Goal: Task Accomplishment & Management: Manage account settings

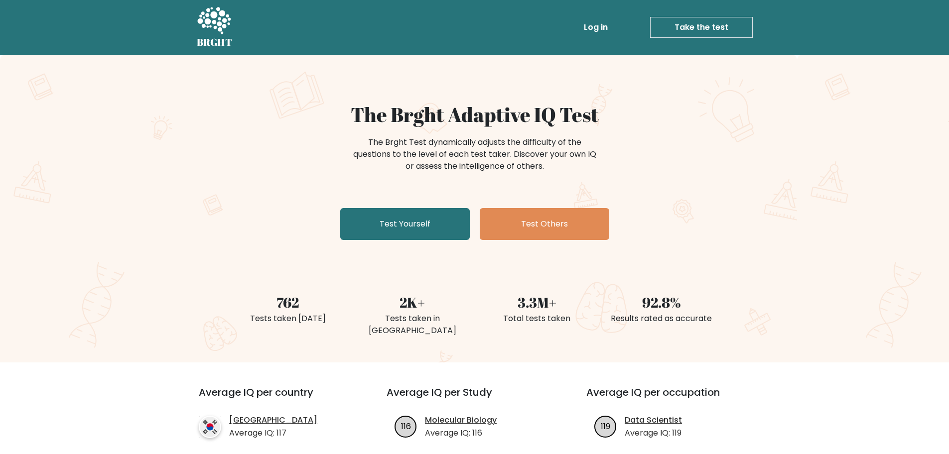
click at [609, 24] on link "Log in" at bounding box center [596, 27] width 32 height 20
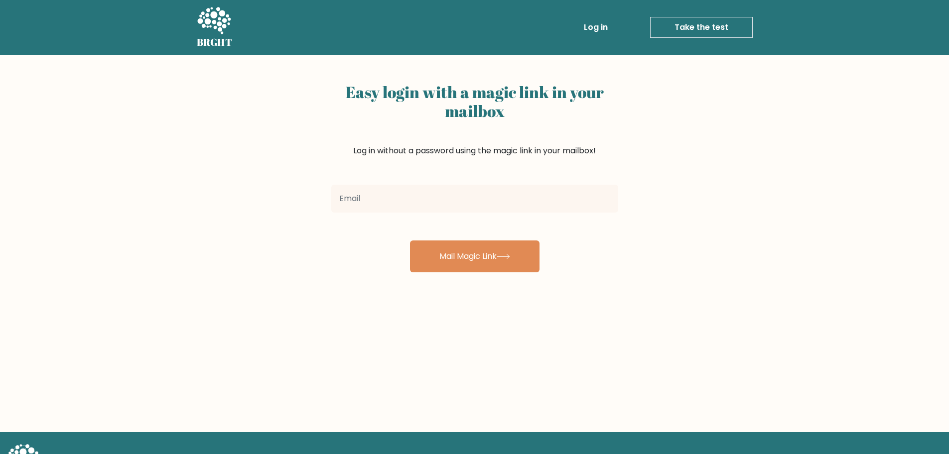
drag, startPoint x: 428, startPoint y: 217, endPoint x: 427, endPoint y: 195, distance: 21.9
click at [428, 217] on form "Mail Magic Link" at bounding box center [474, 227] width 287 height 92
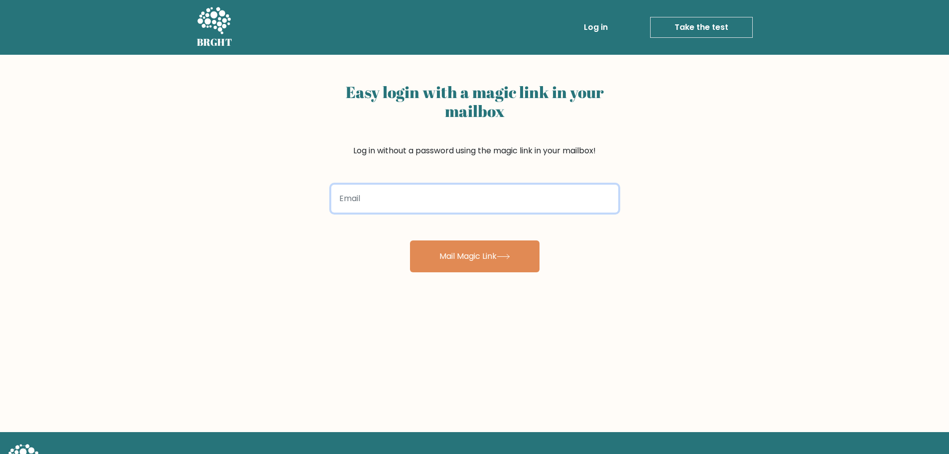
click at [426, 197] on input "email" at bounding box center [474, 199] width 287 height 28
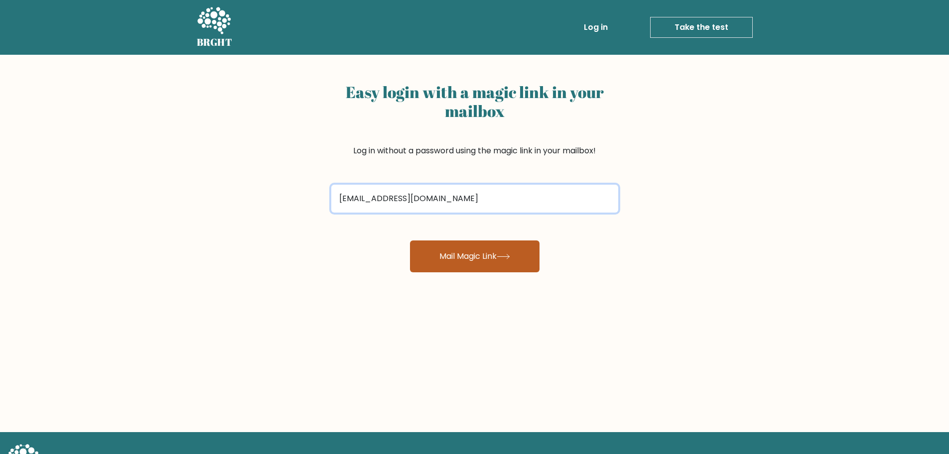
type input "enriqueyanezromero@gmail.com"
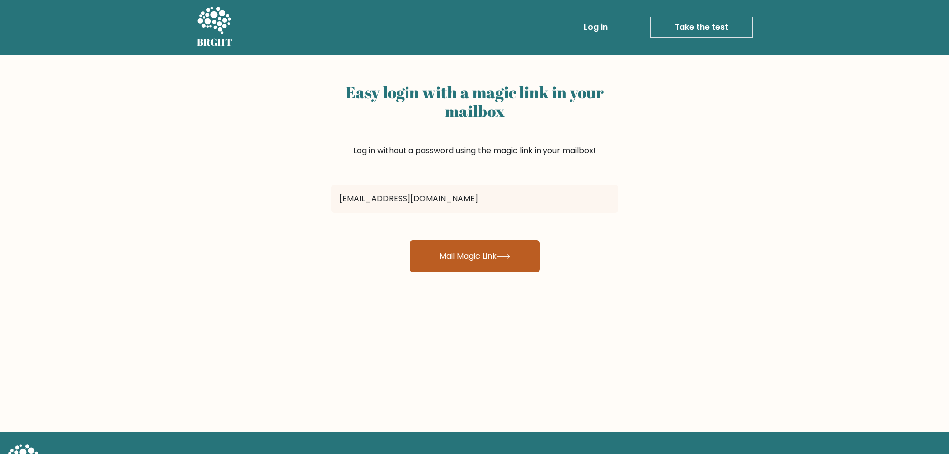
click at [483, 253] on button "Mail Magic Link" at bounding box center [475, 257] width 130 height 32
